Goal: Task Accomplishment & Management: Use online tool/utility

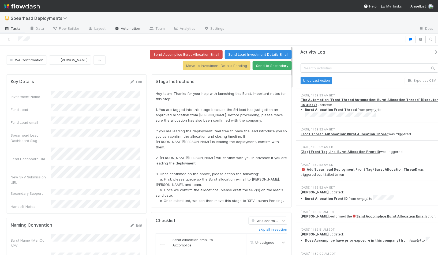
click at [115, 29] on icon at bounding box center [116, 28] width 5 height 3
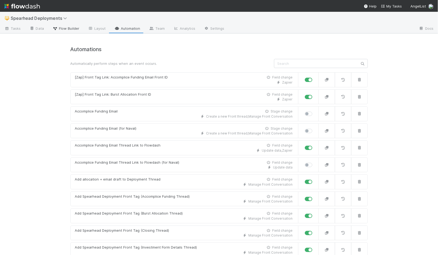
click at [60, 28] on span "Flow Builder" at bounding box center [65, 28] width 27 height 5
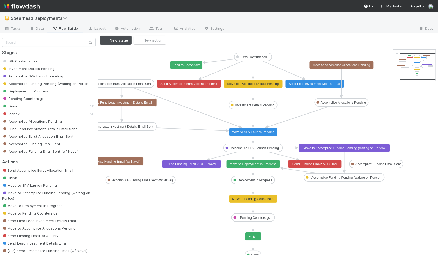
drag, startPoint x: 413, startPoint y: 65, endPoint x: 421, endPoint y: 69, distance: 9.2
click at [322, 82] on text "Send Lead Investment Details Email" at bounding box center [315, 84] width 52 height 4
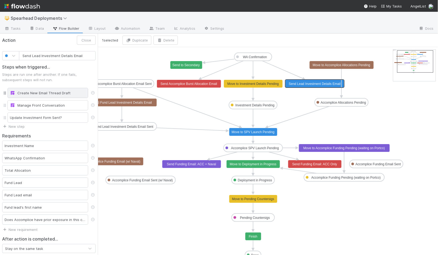
click at [35, 92] on div "Create New Email Thread Draft" at bounding box center [48, 92] width 76 height 5
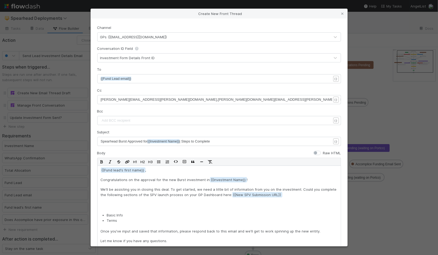
click at [39, 106] on div "Create New Front Thread Channel GPs (lead@angellist.com) Conversation ID Field …" at bounding box center [219, 127] width 438 height 255
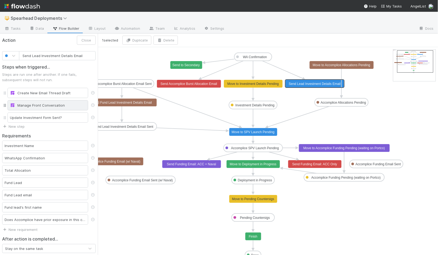
click at [45, 106] on div "Manage Front Conversation" at bounding box center [48, 105] width 76 height 5
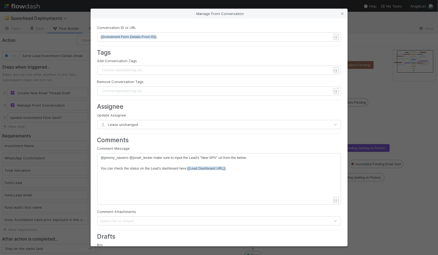
click at [105, 124] on icon at bounding box center [103, 124] width 5 height 3
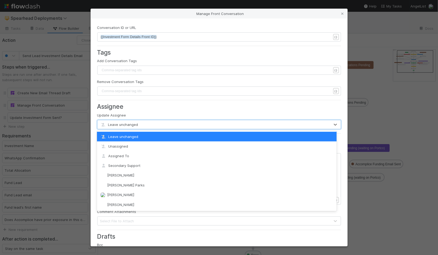
click at [105, 124] on icon at bounding box center [103, 124] width 5 height 3
click at [70, 102] on div "Manage Front Conversation Conversation ID or URL xxxxxxxxxx {{Investment Form D…" at bounding box center [219, 127] width 438 height 255
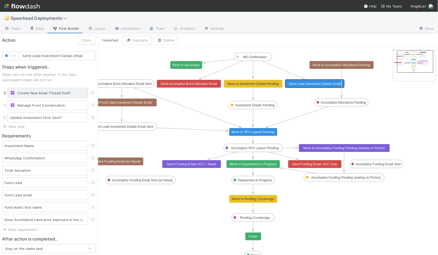
click at [62, 91] on div "Create New Email Thread Draft" at bounding box center [48, 92] width 76 height 5
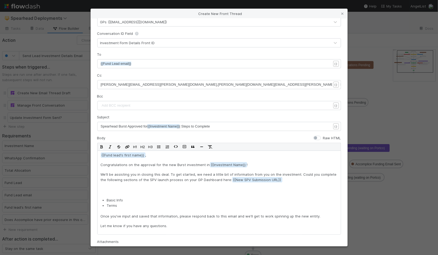
scroll to position [20, 0]
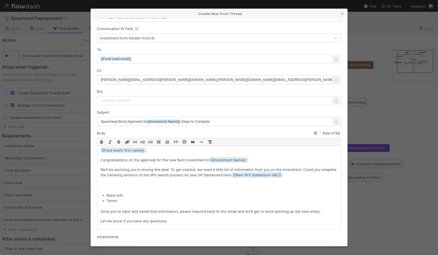
click at [195, 79] on pre "jeremy.navarro@aladvisors.co,jonah.lecker@aladvisors.co" at bounding box center [218, 79] width 235 height 5
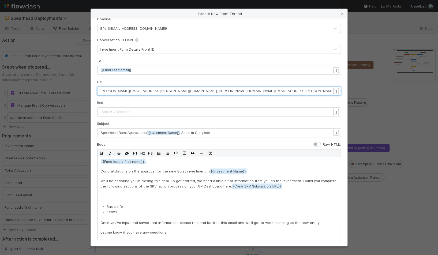
scroll to position [0, 0]
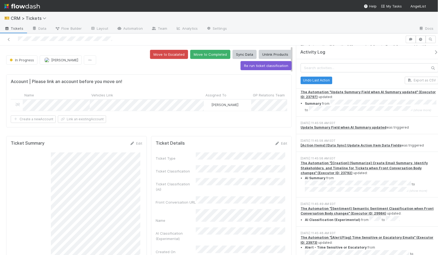
scroll to position [642, 0]
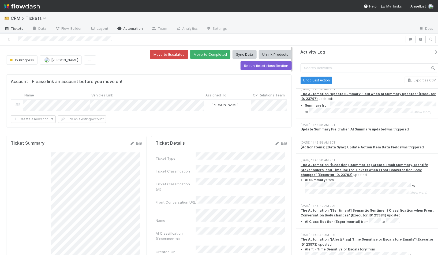
click at [130, 28] on link "Automation" at bounding box center [129, 29] width 35 height 9
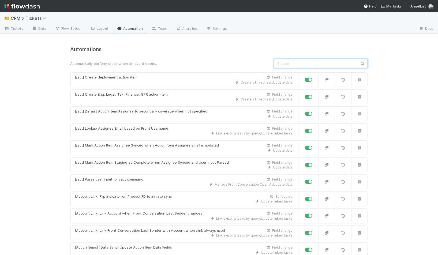
click at [303, 66] on input "text" at bounding box center [321, 63] width 94 height 9
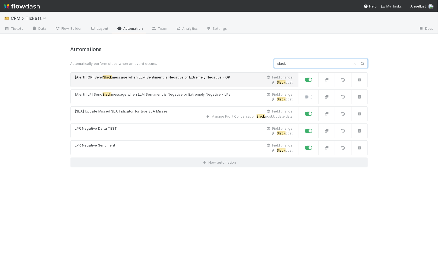
type input "slack"
click at [202, 78] on span "message when LLM Sentiment is Negative or Extremely Negative - GP" at bounding box center [171, 77] width 118 height 4
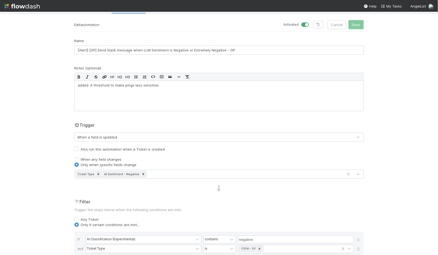
scroll to position [24, 0]
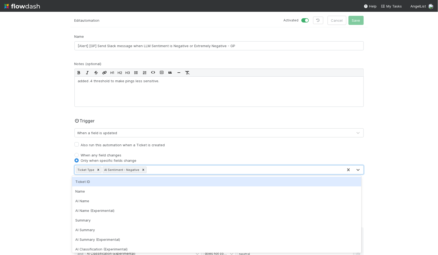
click at [172, 169] on div "Ticket Type AI Sentiment - Negative" at bounding box center [209, 170] width 268 height 9
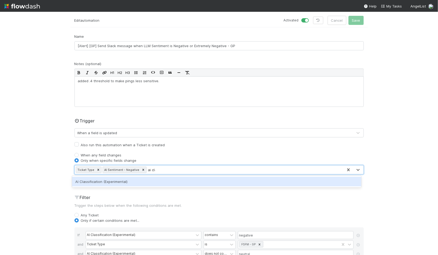
type input "ai clas"
click at [148, 180] on div "AI Classification (Experimental)" at bounding box center [216, 182] width 289 height 10
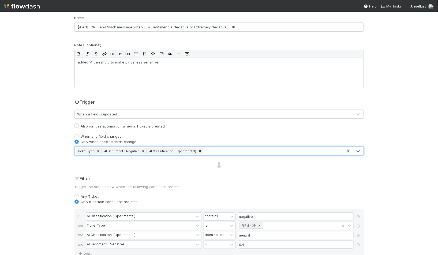
scroll to position [0, 0]
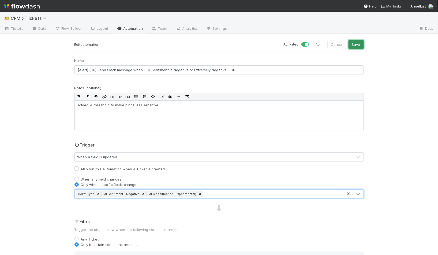
click at [355, 48] on button "Save" at bounding box center [355, 44] width 15 height 9
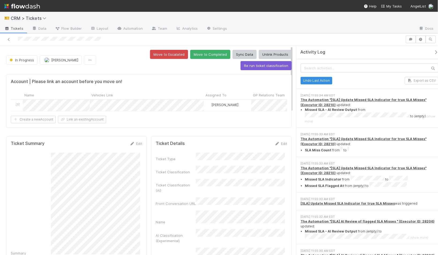
click at [433, 52] on icon "button" at bounding box center [435, 52] width 5 height 4
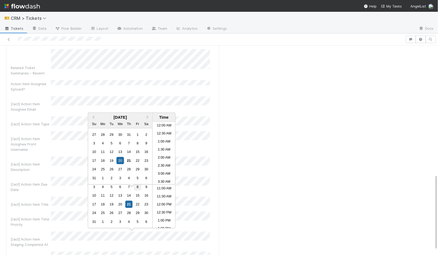
scroll to position [166, 0]
click at [213, 199] on div "Debugging Save Cancel User Input Parsed? Front Conversation Initiator Front Con…" at bounding box center [112, 118] width 213 height 408
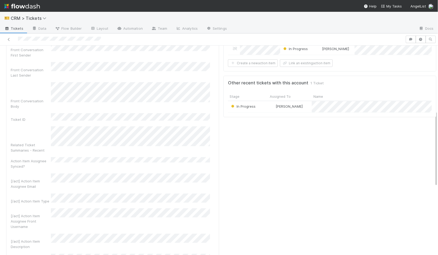
scroll to position [161, 0]
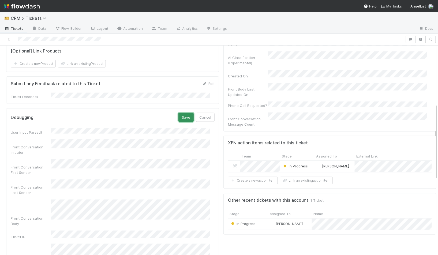
click at [178, 118] on button "Save" at bounding box center [185, 117] width 15 height 9
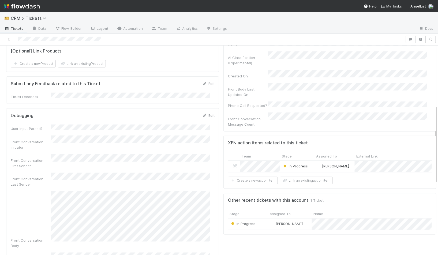
click at [216, 125] on div "Ticket Summary Edit Summary [Optional] Link Products Create a new Product Link …" at bounding box center [112, 226] width 217 height 528
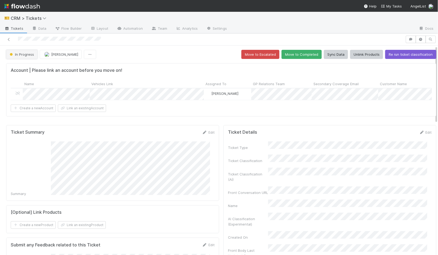
click at [30, 56] on span "In Progress" at bounding box center [21, 54] width 25 height 4
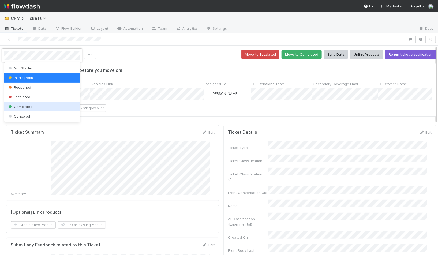
click at [34, 113] on div "Canceled" at bounding box center [42, 116] width 76 height 10
